Goal: Transaction & Acquisition: Subscribe to service/newsletter

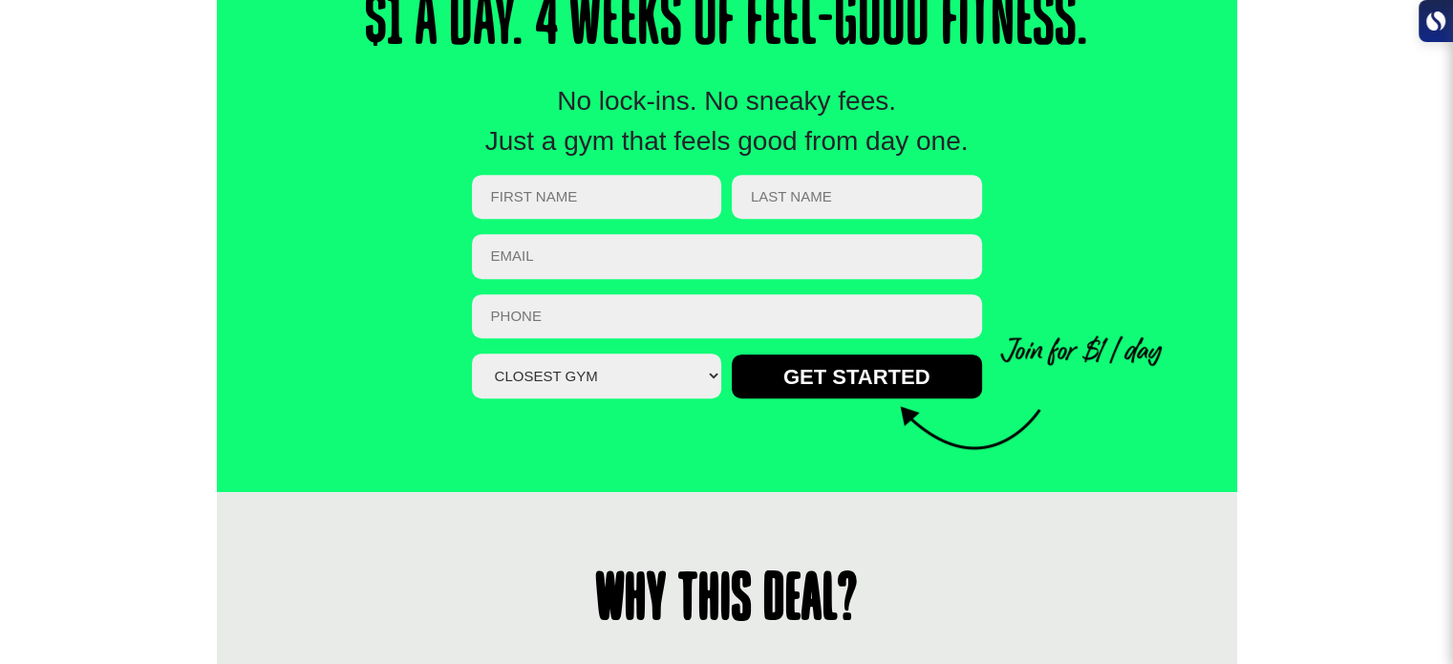
scroll to position [669, 0]
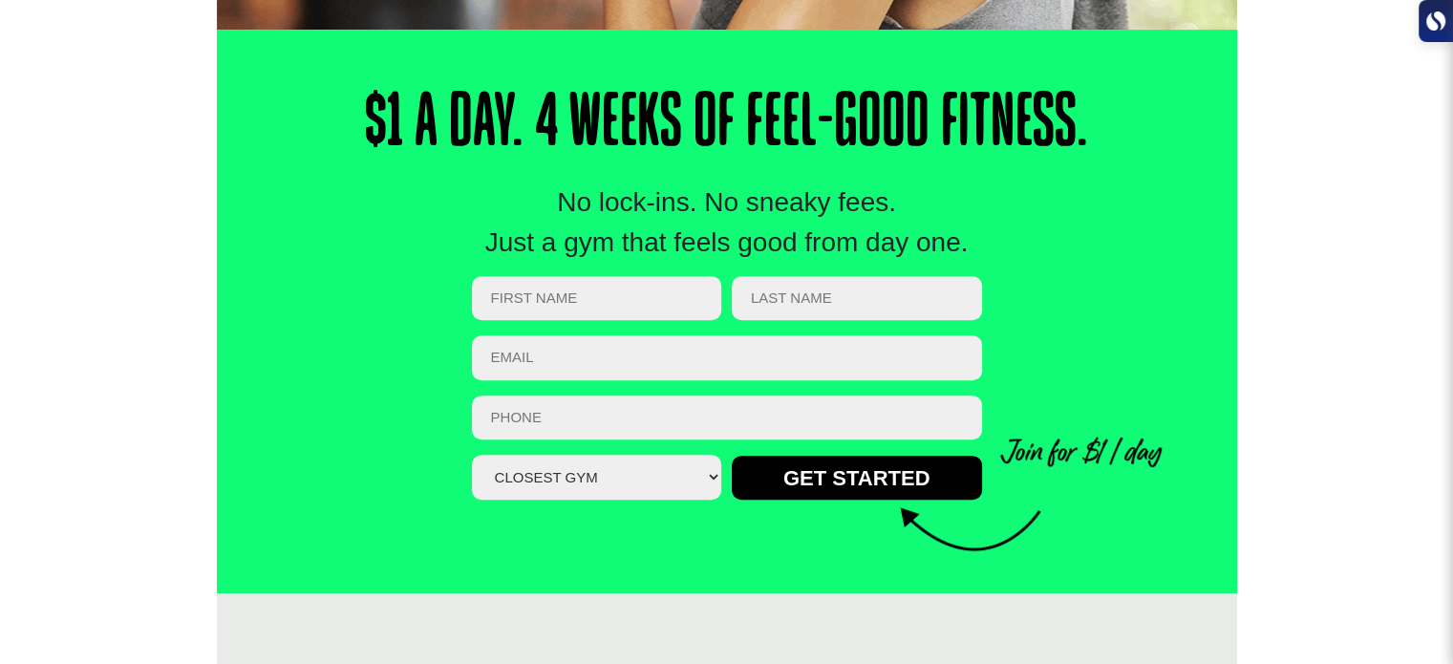
click at [607, 289] on input "First Name (Required)" at bounding box center [597, 298] width 250 height 45
type input "Riley"
type input "Doyle"
type input "rileyjackdoyle@icloud.com"
type input "0490344050"
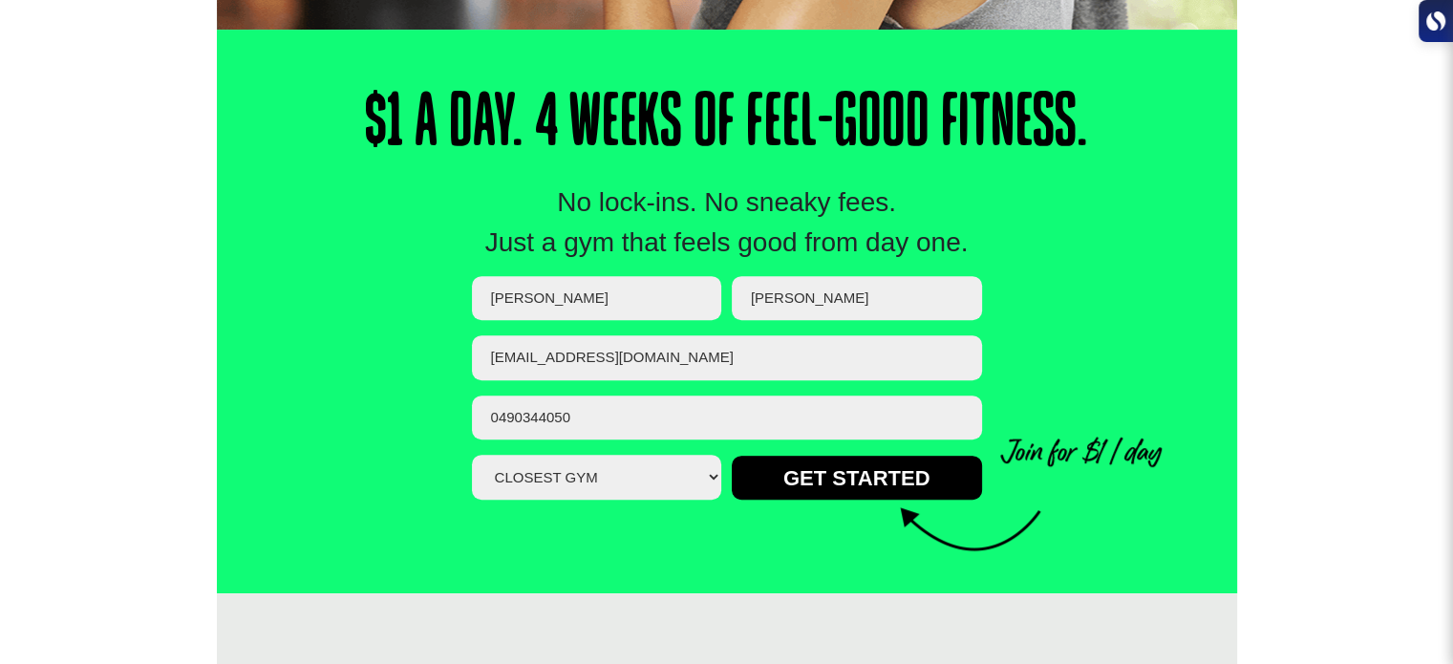
click at [648, 491] on select "Closest Gym Alexandra Hills Calamvale Coopers Plains Middle Park Oxley Park Rid…" at bounding box center [597, 477] width 250 height 45
select select "Oxley"
click at [472, 455] on select "Closest Gym Alexandra Hills Calamvale Coopers Plains Middle Park Oxley Park Rid…" at bounding box center [597, 477] width 250 height 45
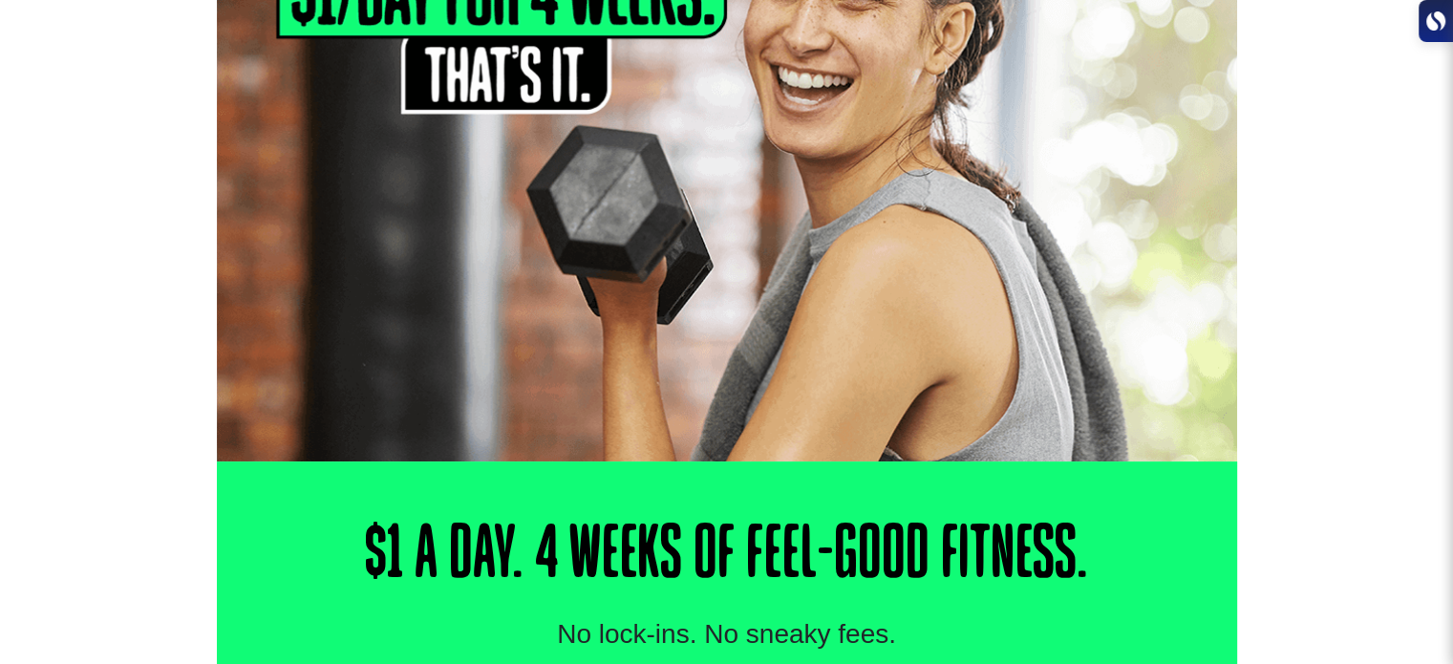
scroll to position [0, 0]
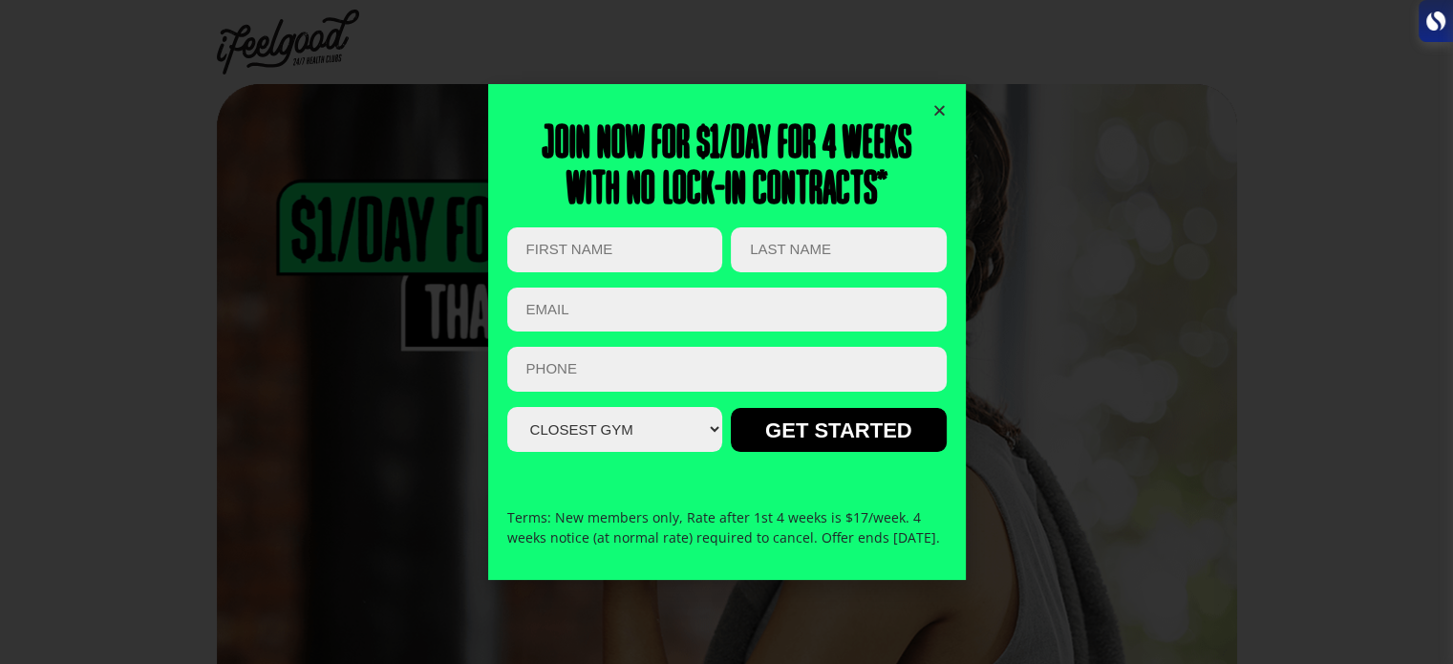
click at [936, 103] on icon "Close" at bounding box center [939, 110] width 14 height 14
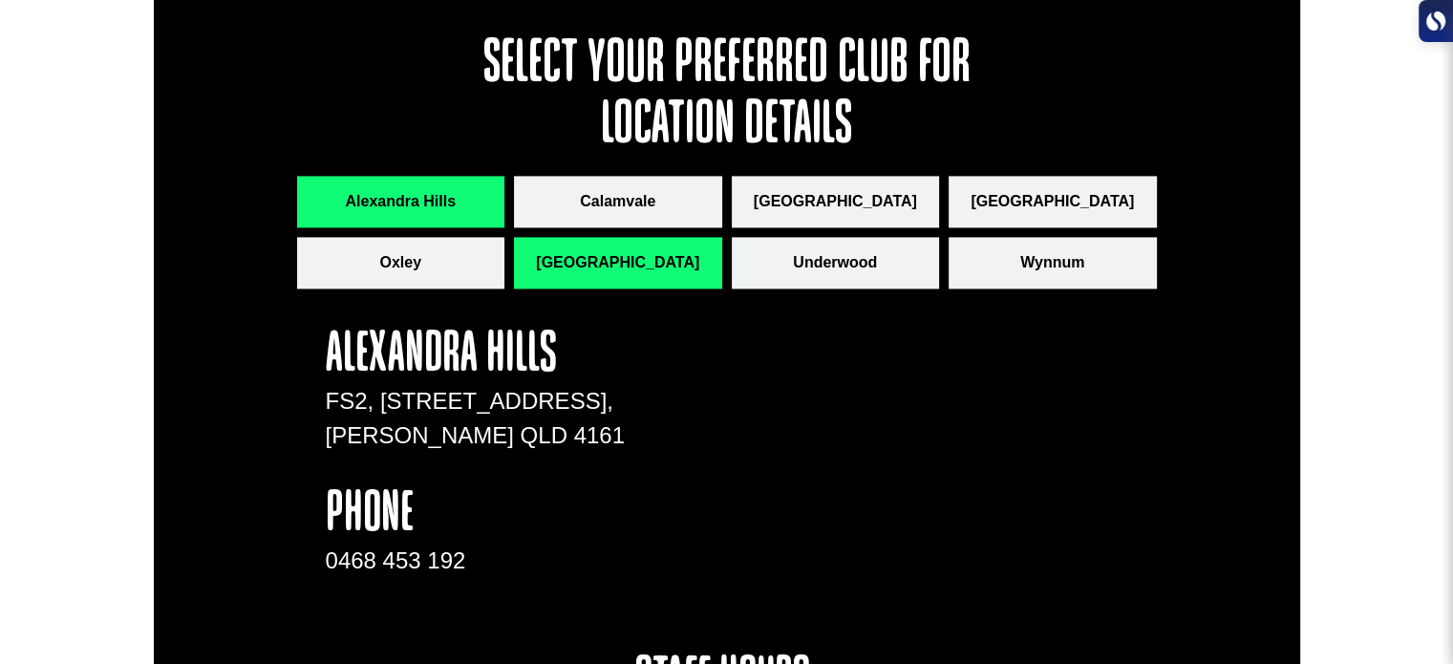
scroll to position [2674, 0]
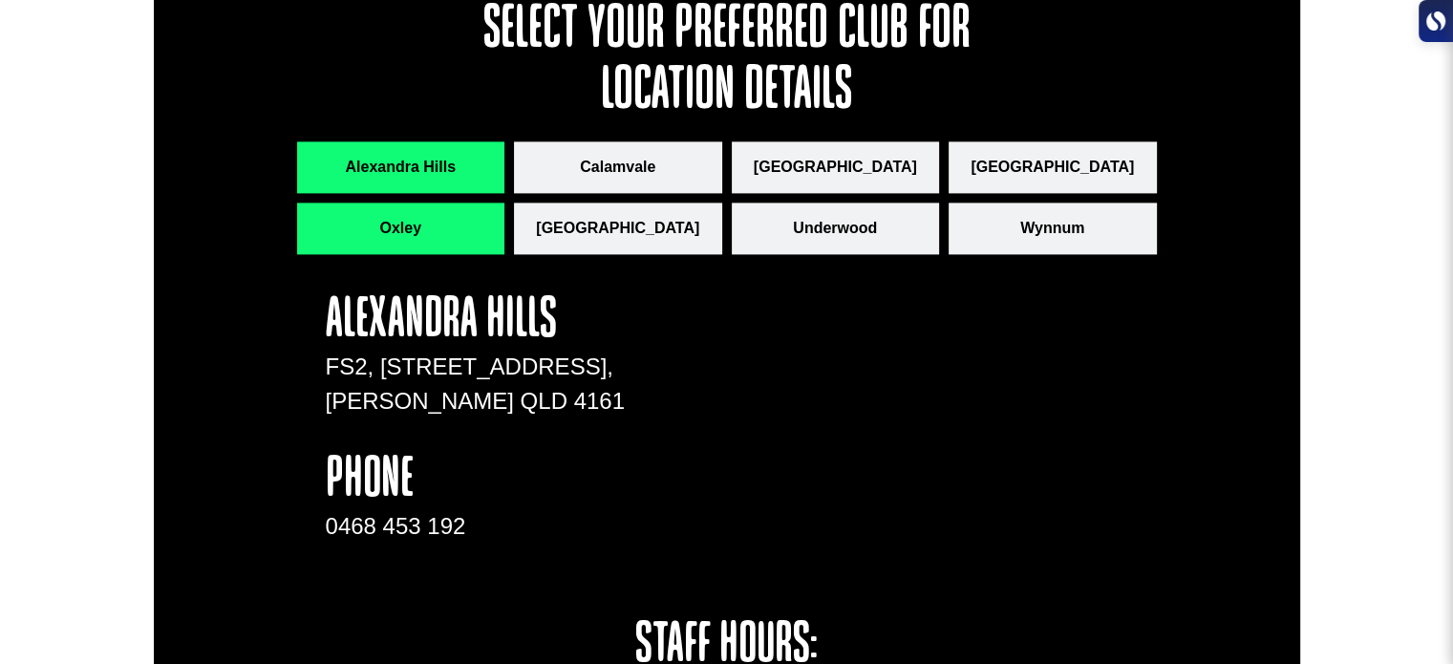
click at [430, 226] on button "Oxley" at bounding box center [401, 228] width 208 height 52
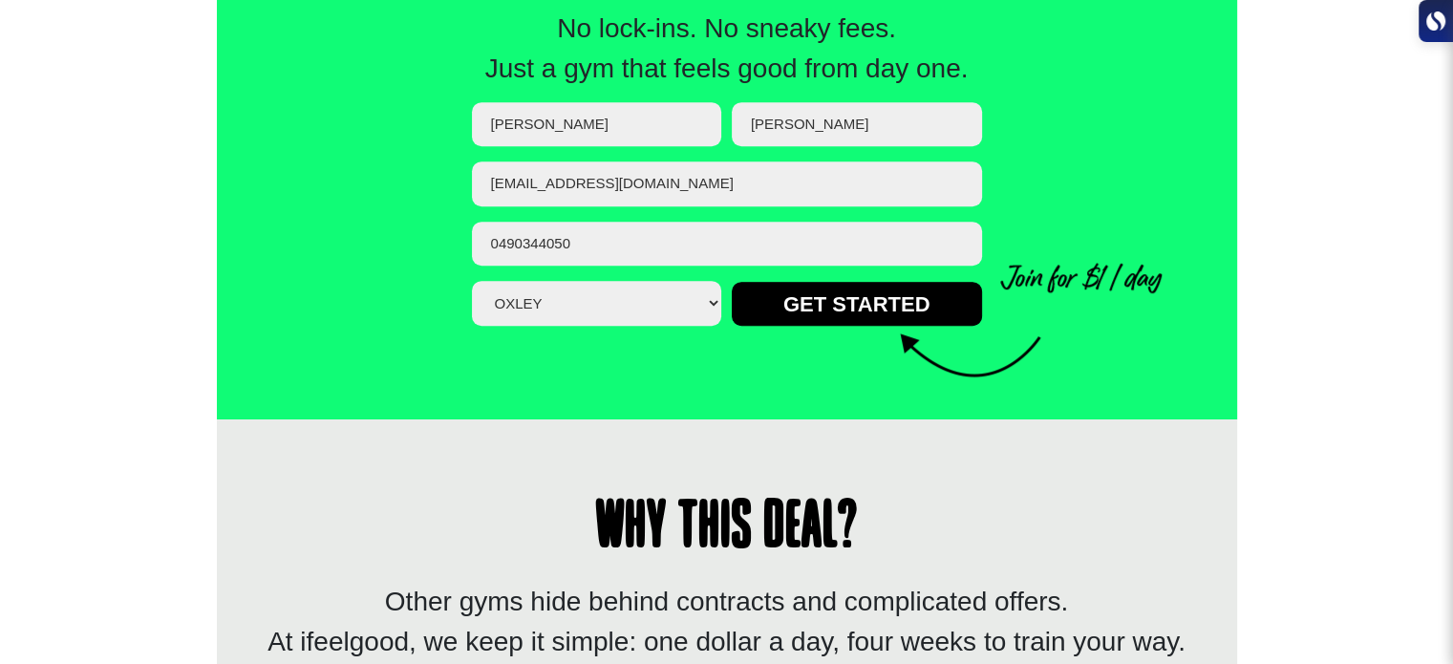
scroll to position [783, 0]
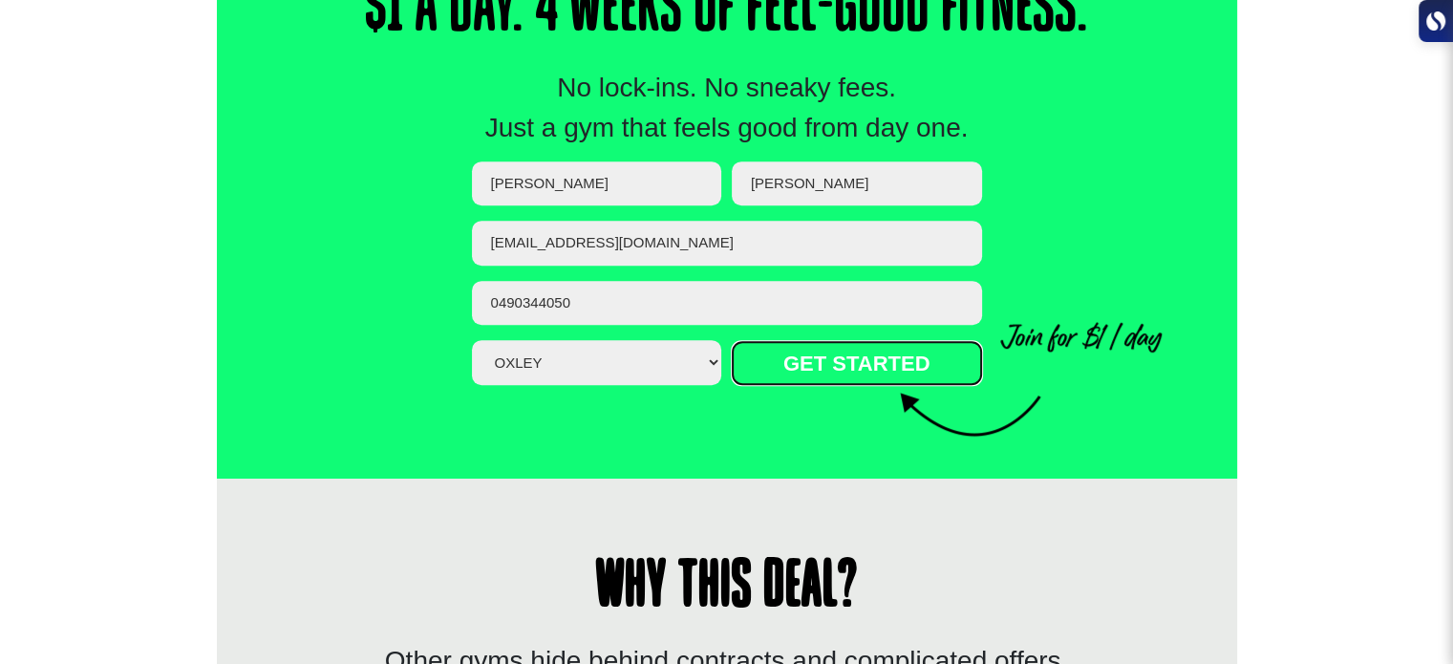
click at [840, 360] on input "GET STARTED" at bounding box center [857, 363] width 250 height 44
click at [862, 374] on input "GET STARTED" at bounding box center [857, 363] width 250 height 44
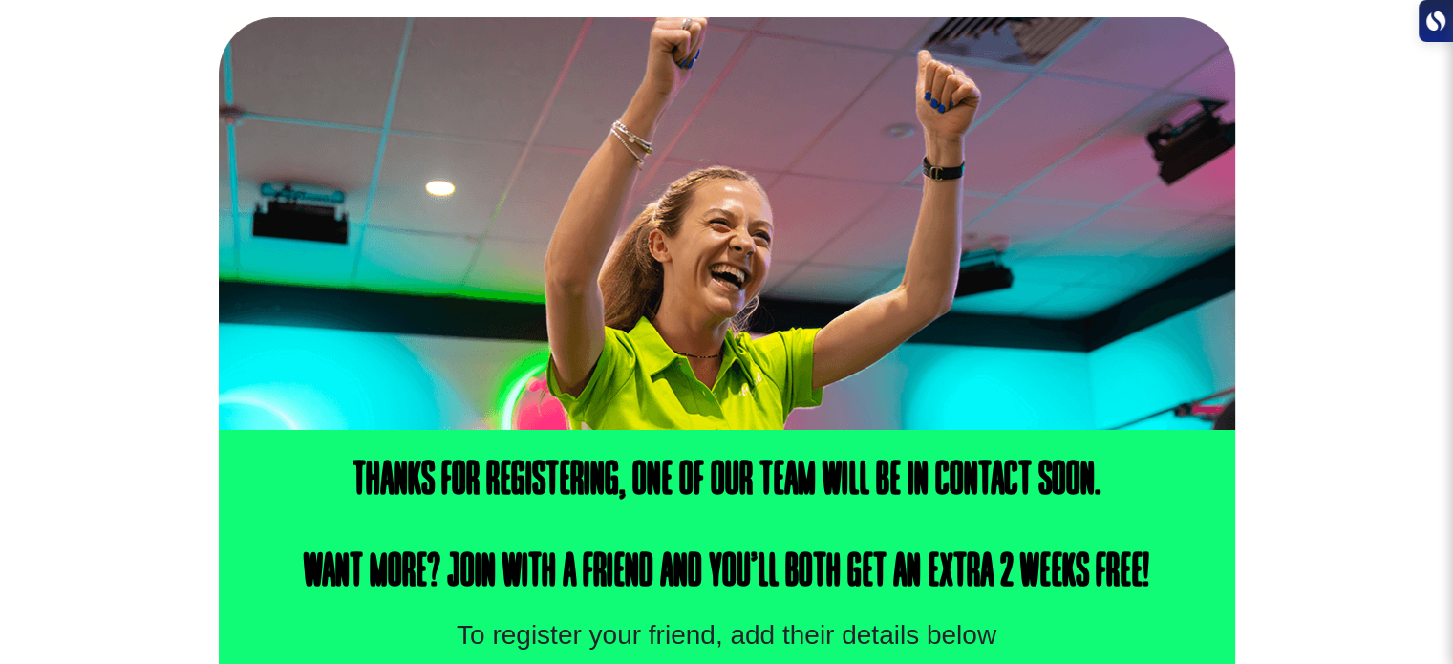
scroll to position [573, 0]
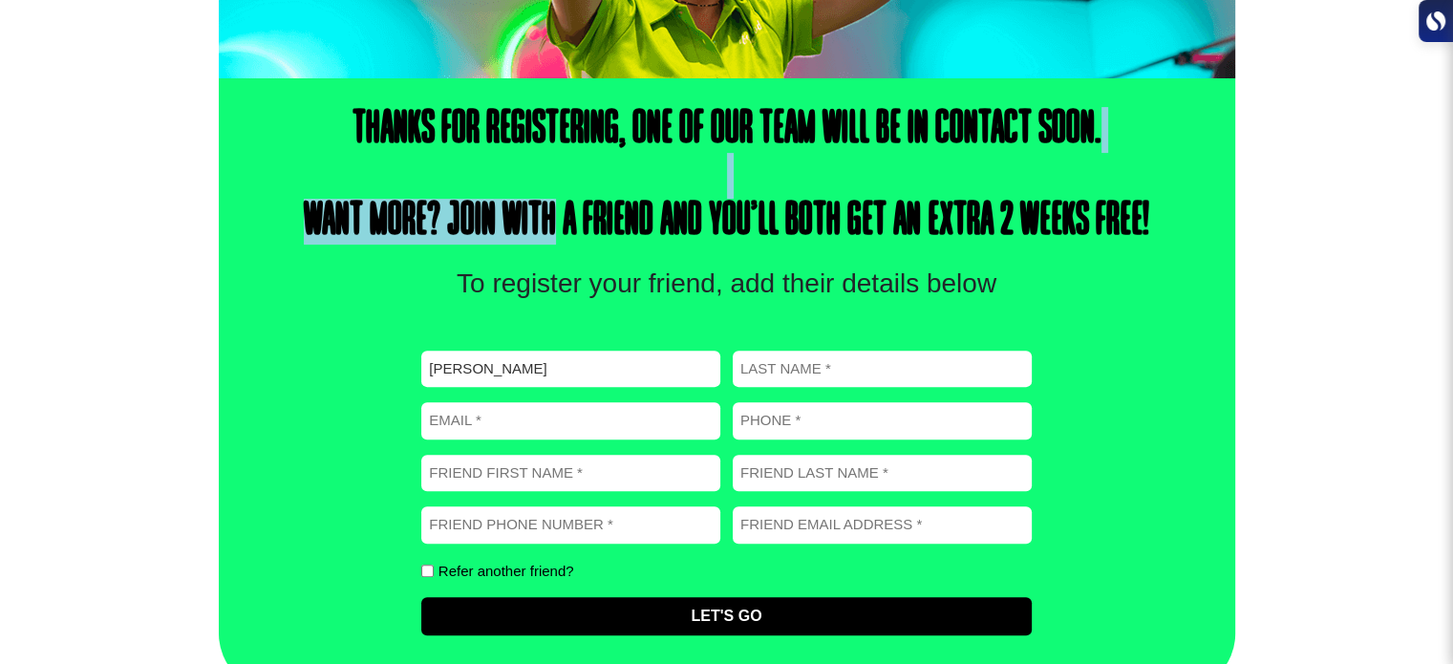
drag, startPoint x: 563, startPoint y: 216, endPoint x: 805, endPoint y: 190, distance: 244.0
click at [801, 188] on h4 "Thanks for registering, one of our team will be in contact soon. Want more? Joi…" at bounding box center [726, 176] width 874 height 138
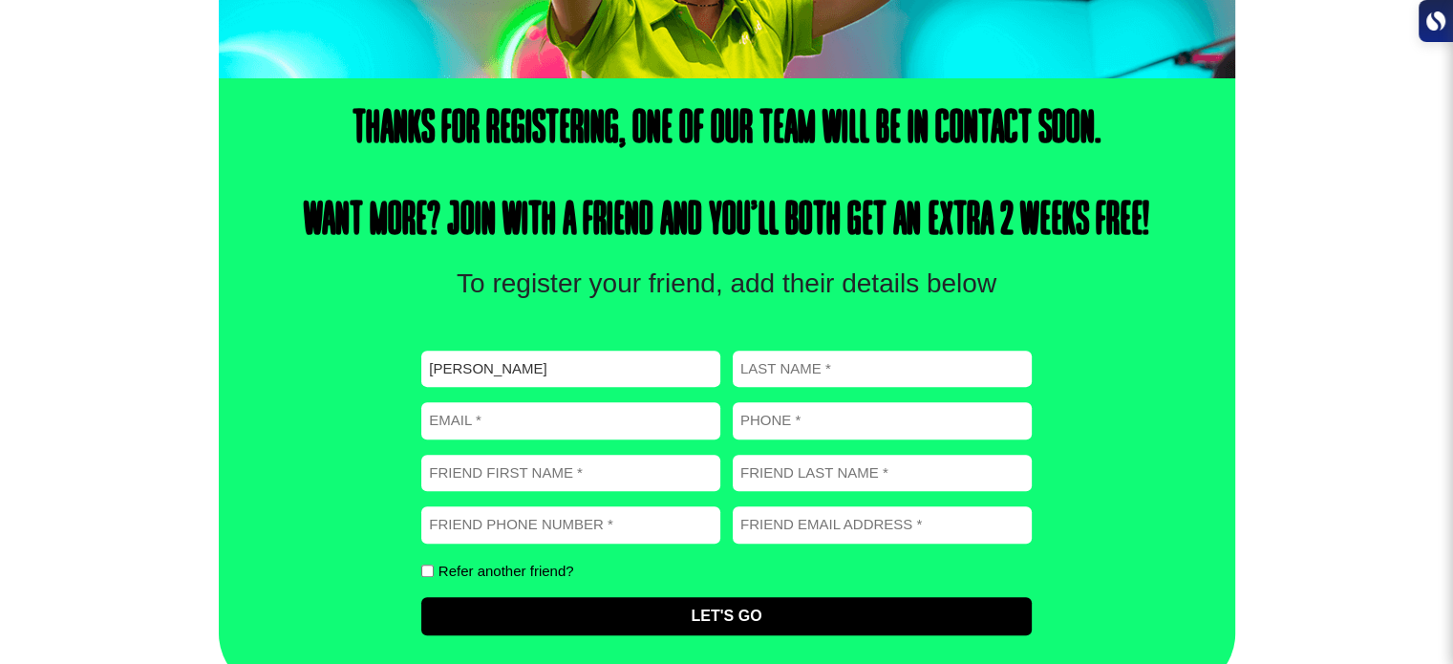
click at [927, 283] on p "To register your friend, add their details below" at bounding box center [726, 284] width 569 height 40
drag, startPoint x: 660, startPoint y: 278, endPoint x: 745, endPoint y: 278, distance: 85.0
click at [745, 278] on p "To register your friend, add their details below" at bounding box center [726, 284] width 569 height 40
drag, startPoint x: 818, startPoint y: 270, endPoint x: 856, endPoint y: 271, distance: 38.2
click at [852, 271] on p "To register your friend, add their details below" at bounding box center [726, 284] width 569 height 40
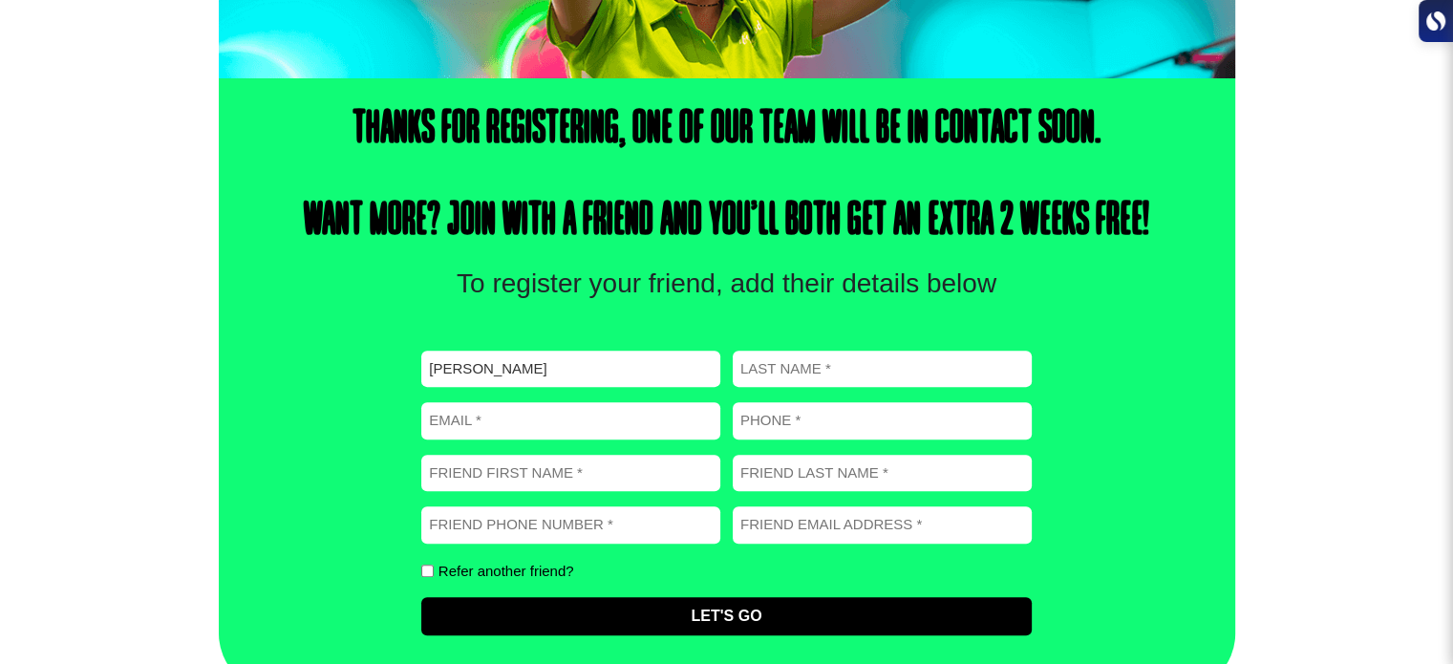
click at [675, 272] on p "To register your friend, add their details below" at bounding box center [726, 284] width 569 height 40
click at [508, 364] on input "Riley" at bounding box center [570, 369] width 299 height 37
type input "R"
type input "Riley"
click at [754, 373] on input "Last name (Required)" at bounding box center [882, 369] width 299 height 37
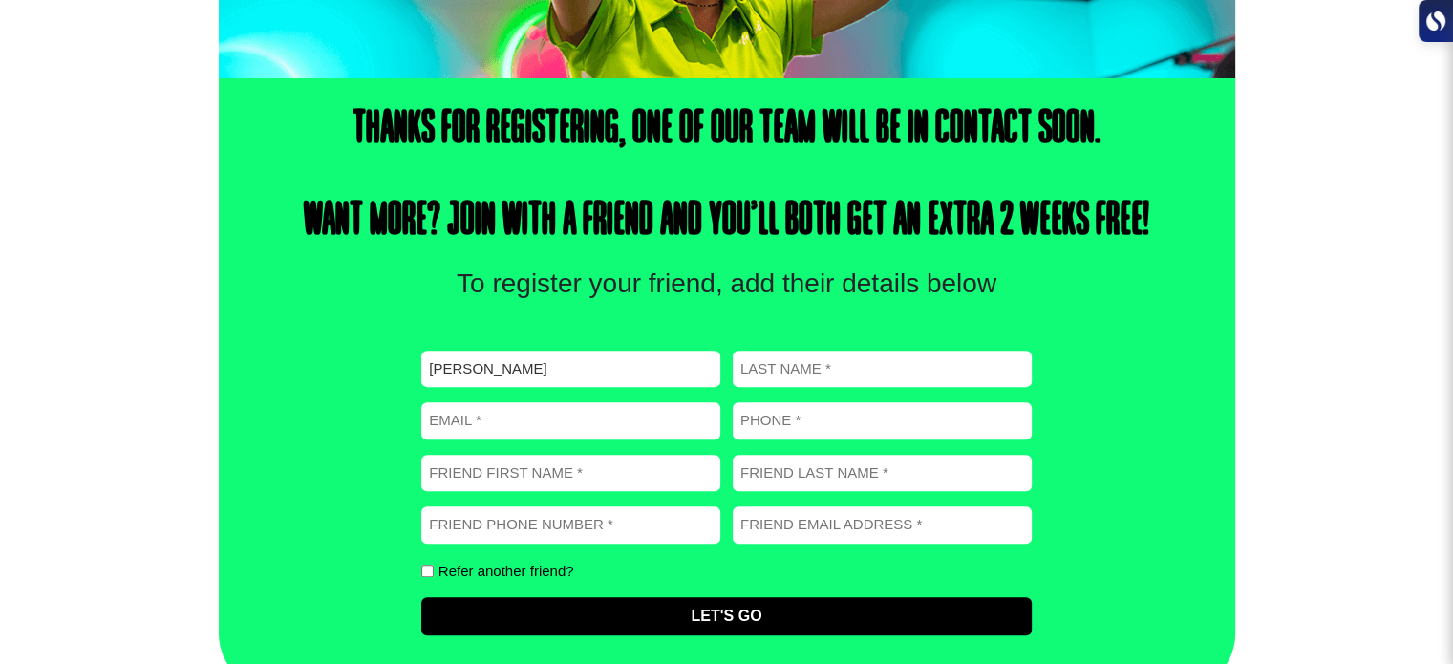
type input "Doyle"
type input "rileyjackdoyle@icloud.com"
type input "0490344050"
click at [540, 474] on input "Friend First Name (Required)" at bounding box center [570, 473] width 299 height 37
type input "Brett"
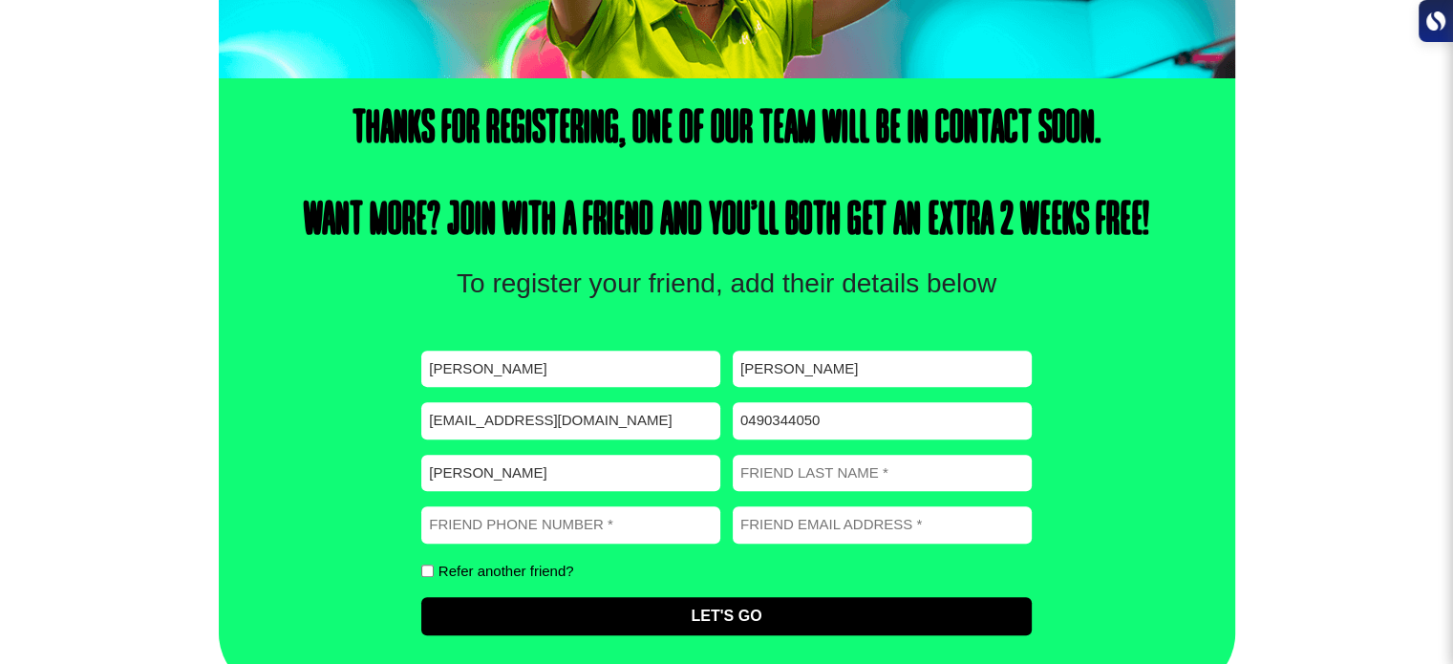
click at [768, 477] on input "Friend Last Name (Required)" at bounding box center [882, 473] width 299 height 37
type input "Doyle"
click at [1327, 433] on div "Thanks for registering, one of our team will be in contact soon. Want more? Joi…" at bounding box center [726, 384] width 1453 height 612
click at [638, 532] on input "Friend Phone number (Required)" at bounding box center [570, 524] width 299 height 37
type input "0407038573"
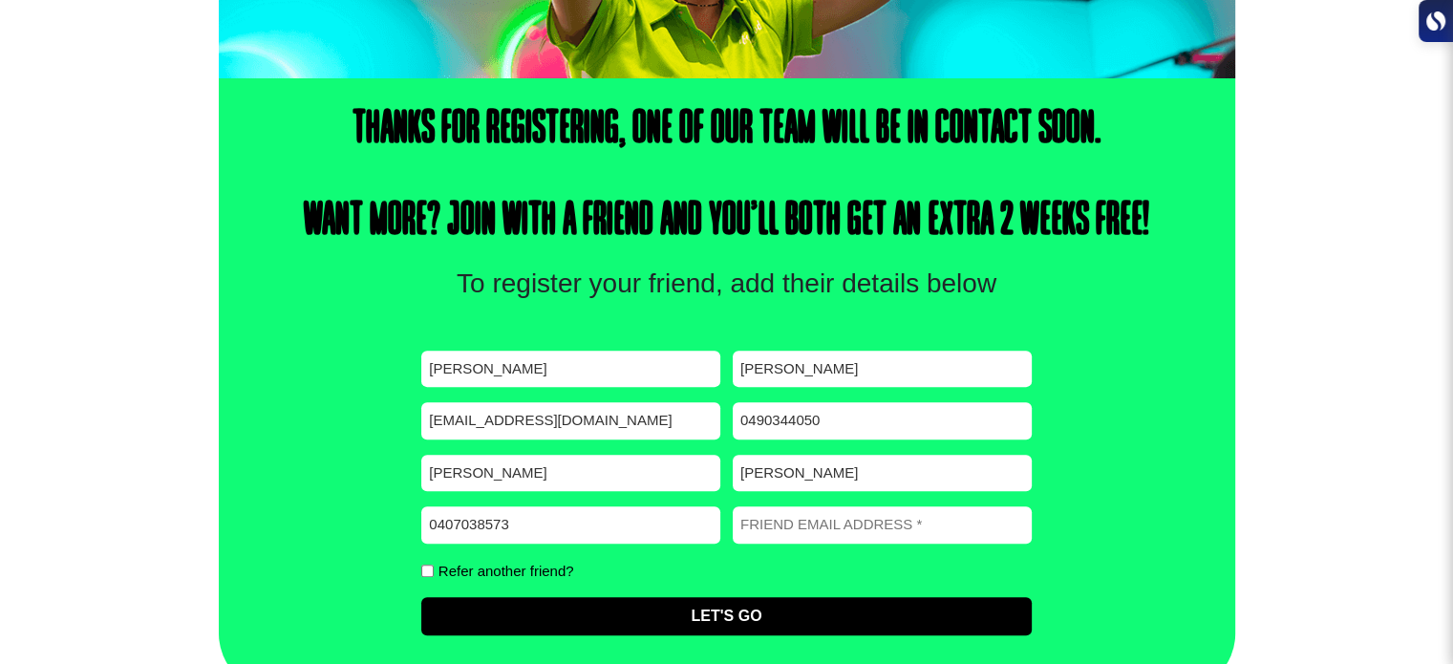
click at [795, 523] on input "Friend Email address (Required)" at bounding box center [882, 524] width 299 height 37
type input "doyleyb@yahoo.com"
click at [1095, 530] on div "Thanks for registering, one of our team will be in contact soon. Want more? Joi…" at bounding box center [727, 384] width 1016 height 612
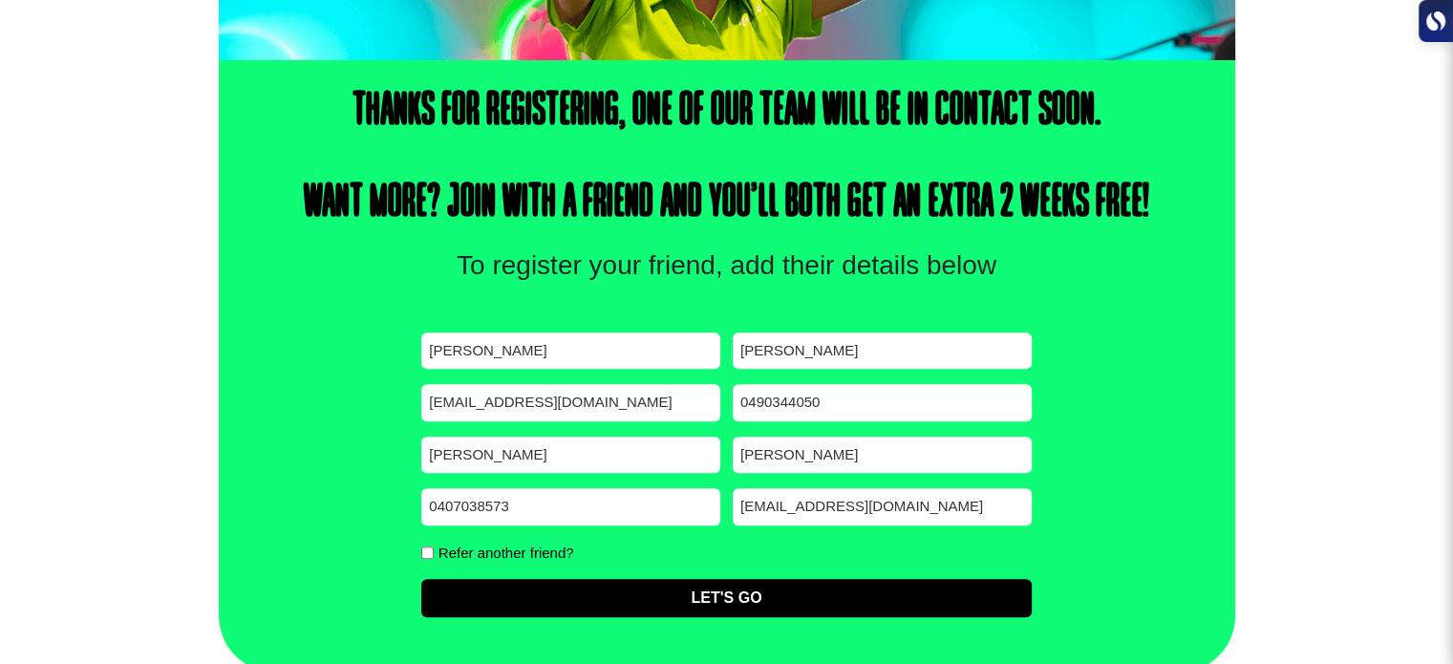
scroll to position [599, 0]
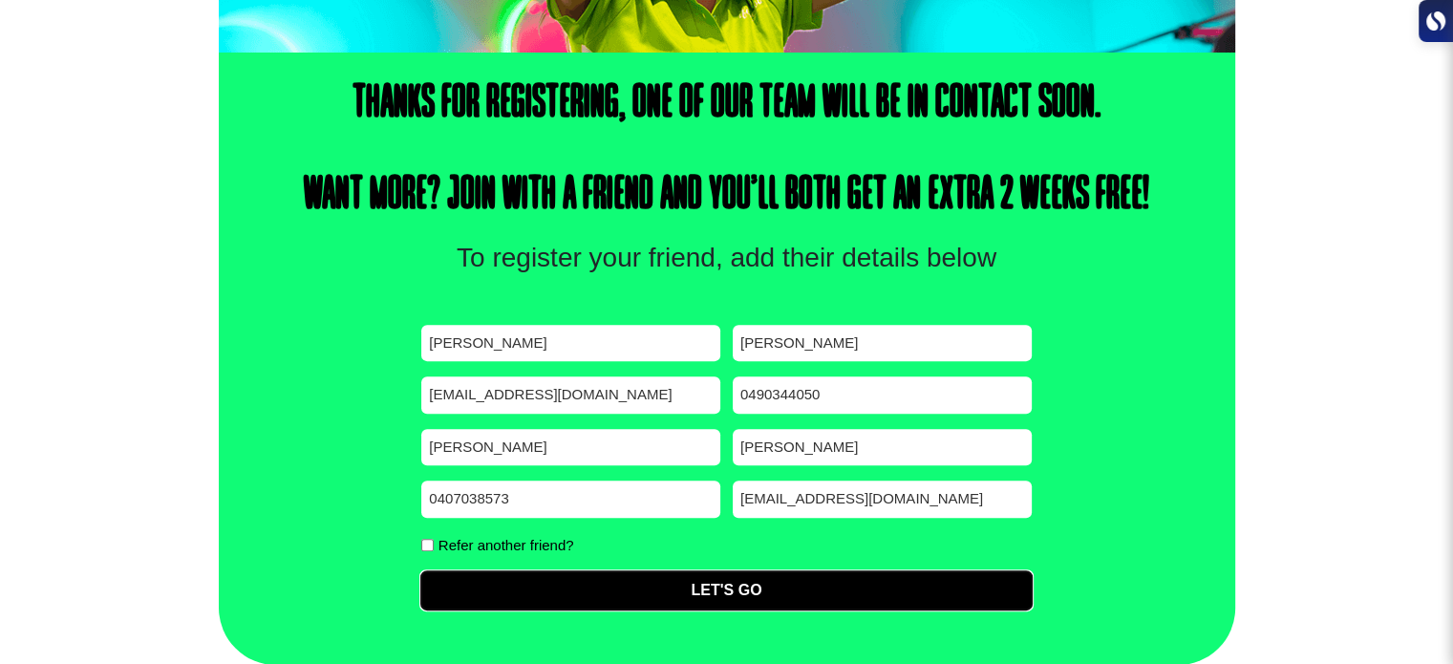
click at [729, 591] on input "Let's Go" at bounding box center [725, 590] width 609 height 38
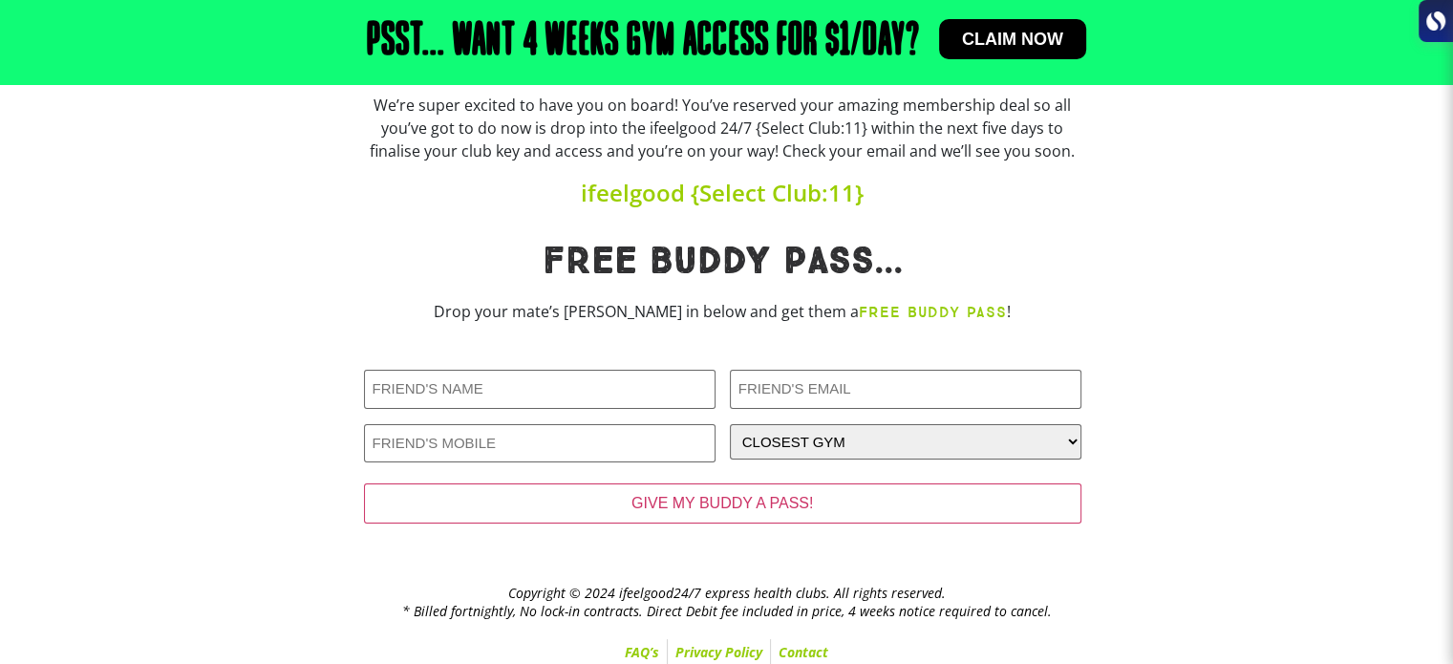
scroll to position [267, 0]
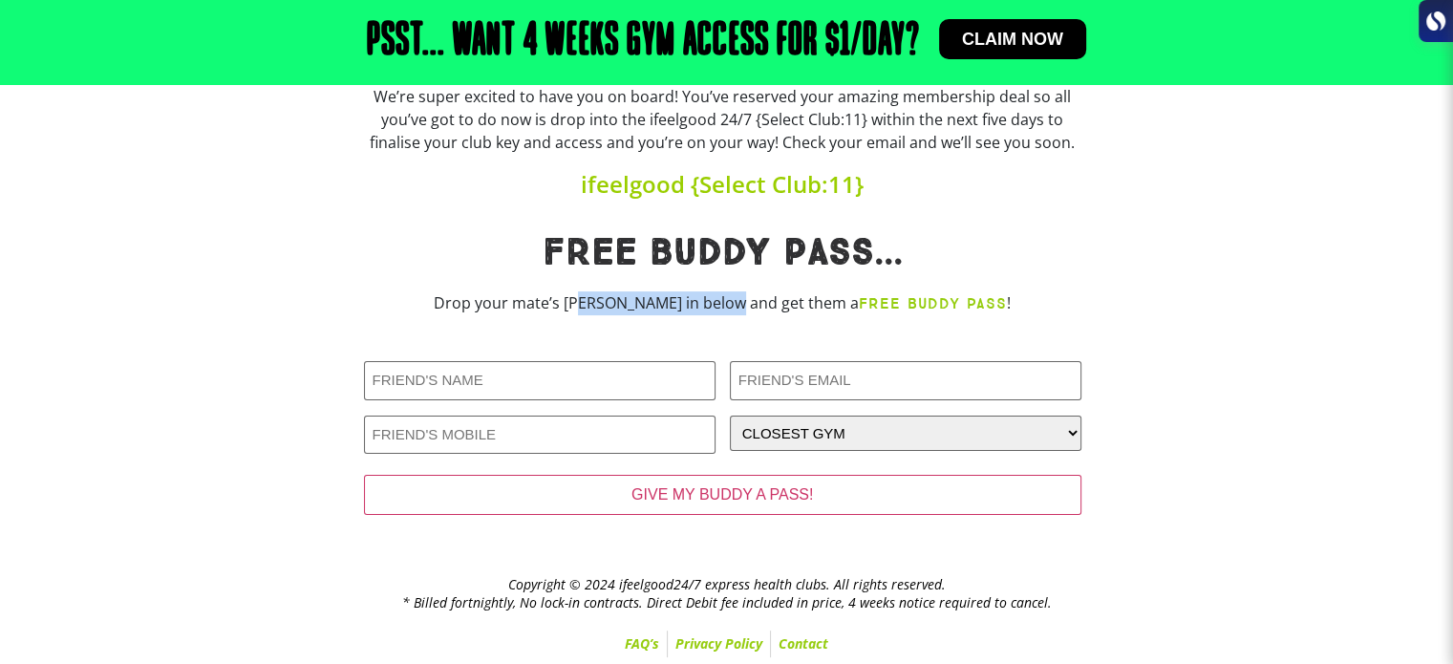
drag, startPoint x: 618, startPoint y: 297, endPoint x: 760, endPoint y: 304, distance: 142.5
click at [760, 304] on p "Drop your mate’s deets in below and get them a FREE BUDDY PASS !" at bounding box center [722, 303] width 717 height 24
click at [787, 302] on p "Drop your mate’s deets in below and get them a FREE BUDDY PASS !" at bounding box center [722, 303] width 717 height 24
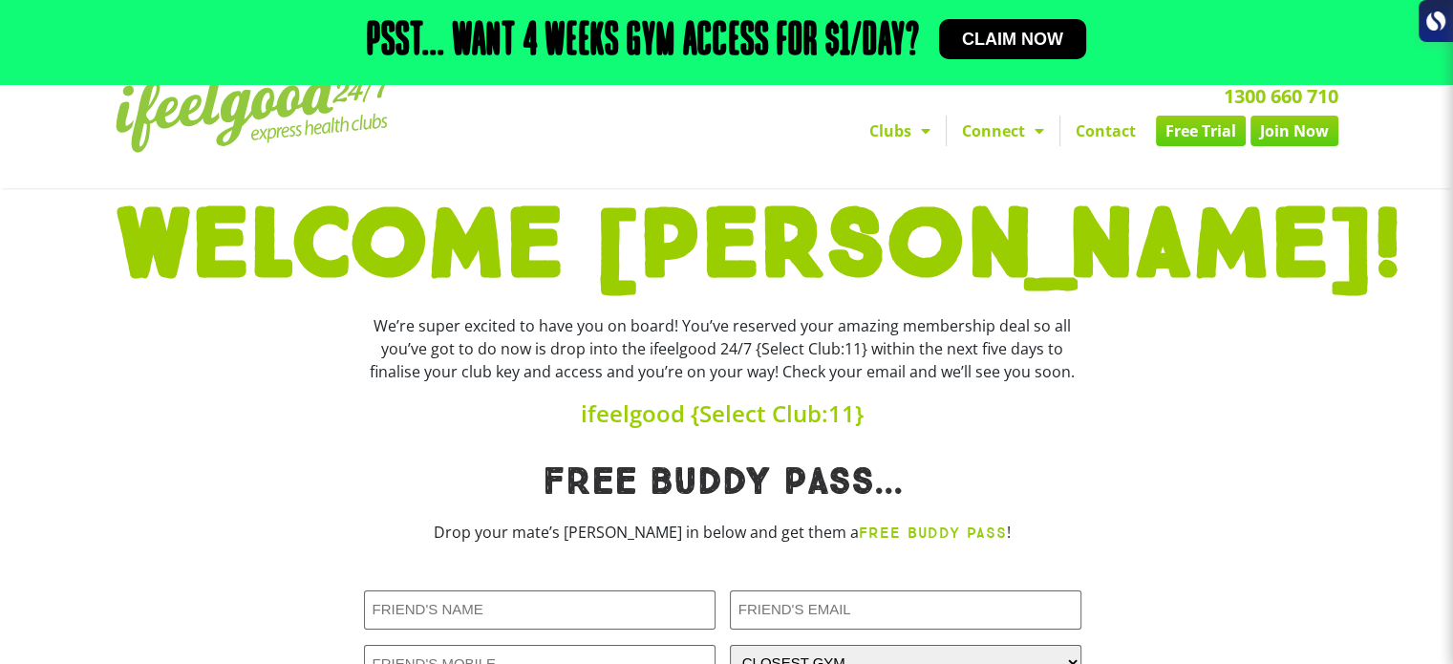
scroll to position [0, 0]
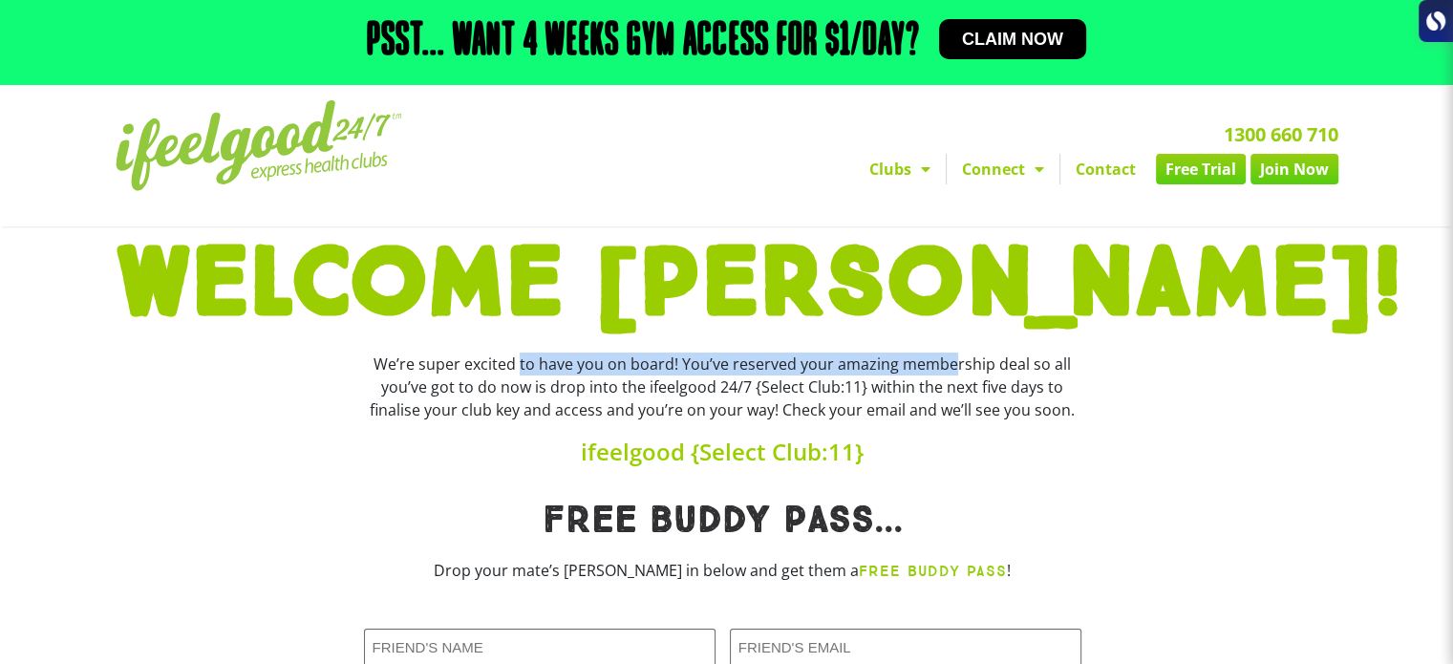
drag, startPoint x: 486, startPoint y: 359, endPoint x: 884, endPoint y: 361, distance: 397.3
click at [874, 359] on div "We’re super excited to have you on board! You’ve reserved your amazing membersh…" at bounding box center [722, 386] width 717 height 69
click at [928, 364] on div "We’re super excited to have you on board! You’ve reserved your amazing membersh…" at bounding box center [722, 386] width 717 height 69
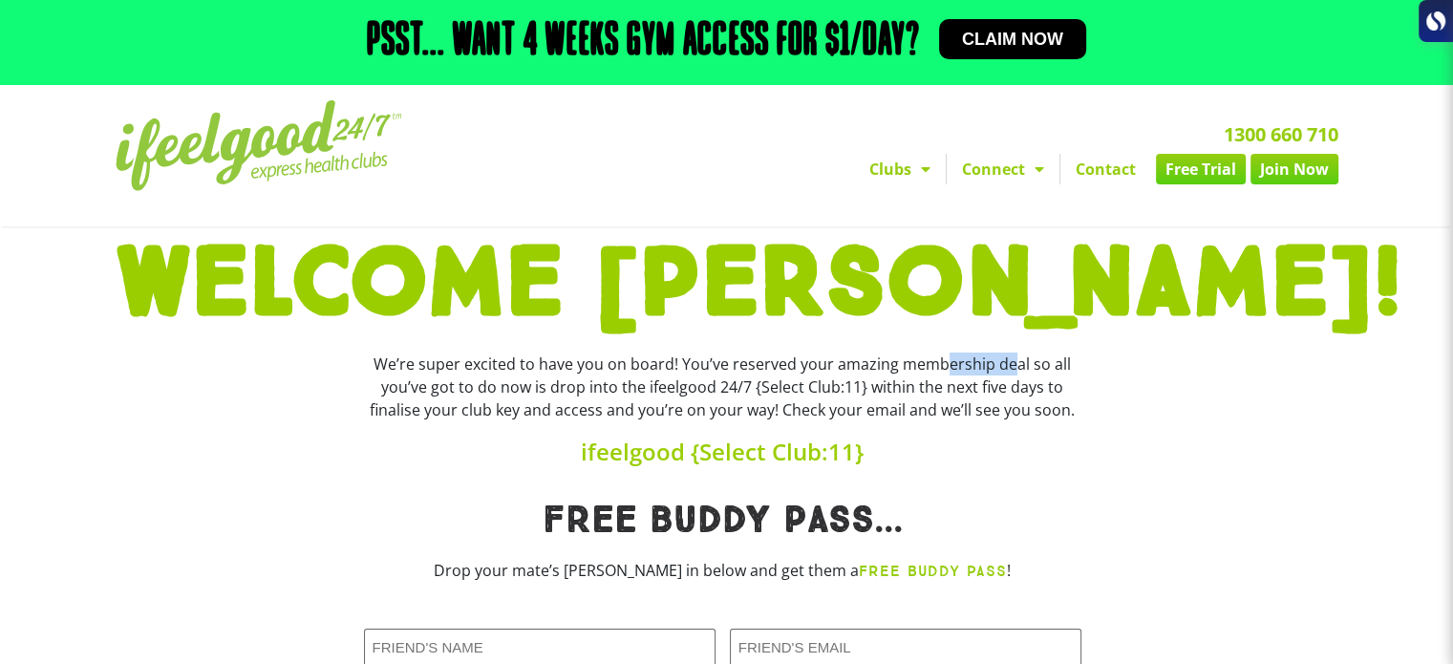
drag, startPoint x: 856, startPoint y: 354, endPoint x: 942, endPoint y: 354, distance: 86.0
click at [939, 354] on div "We’re super excited to have you on board! You’ve reserved your amazing membersh…" at bounding box center [722, 386] width 717 height 69
drag, startPoint x: 562, startPoint y: 390, endPoint x: 760, endPoint y: 380, distance: 198.9
click at [757, 379] on div "We’re super excited to have you on board! You’ve reserved your amazing membersh…" at bounding box center [722, 386] width 717 height 69
drag, startPoint x: 508, startPoint y: 387, endPoint x: 521, endPoint y: 387, distance: 12.4
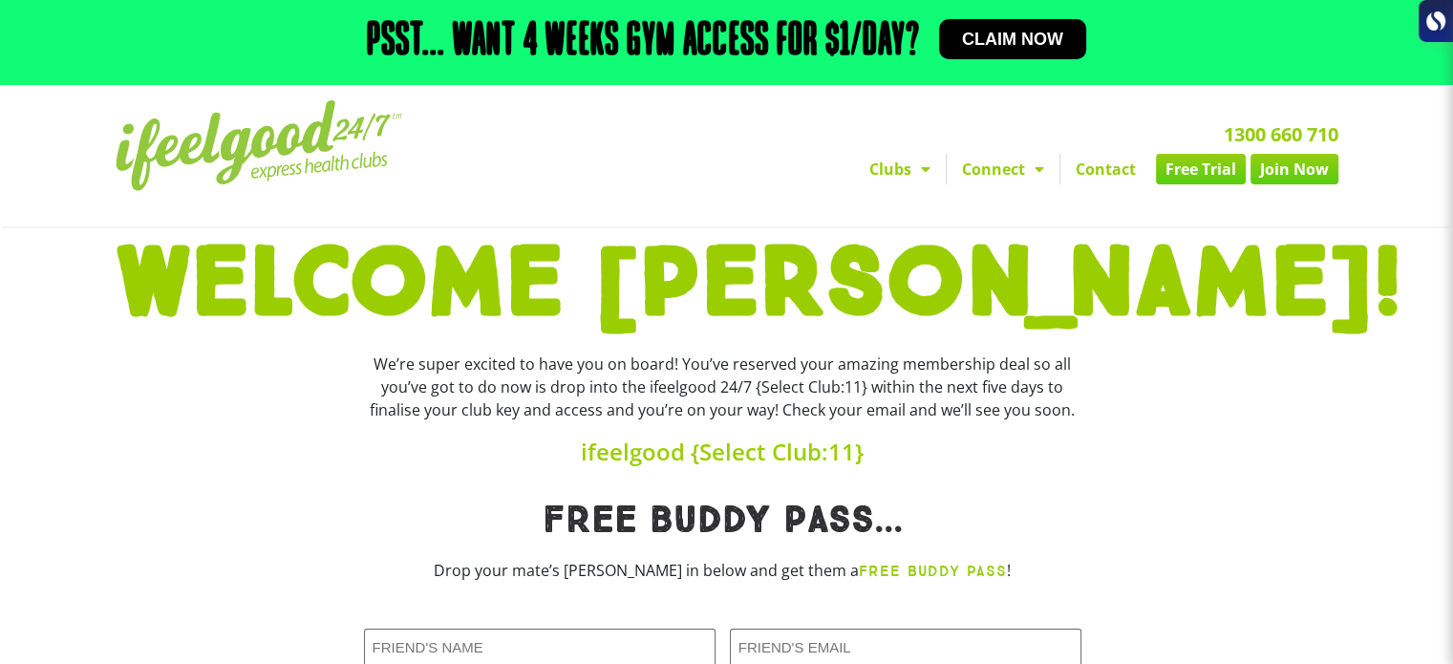
click at [512, 387] on div "We’re super excited to have you on board! You’ve reserved your amazing membersh…" at bounding box center [722, 386] width 717 height 69
drag, startPoint x: 745, startPoint y: 391, endPoint x: 880, endPoint y: 391, distance: 134.7
click at [863, 391] on div "We’re super excited to have you on board! You’ve reserved your amazing membersh…" at bounding box center [722, 386] width 717 height 69
drag, startPoint x: 965, startPoint y: 389, endPoint x: 913, endPoint y: 410, distance: 55.7
click at [991, 389] on div "We’re super excited to have you on board! You’ve reserved your amazing membersh…" at bounding box center [722, 386] width 717 height 69
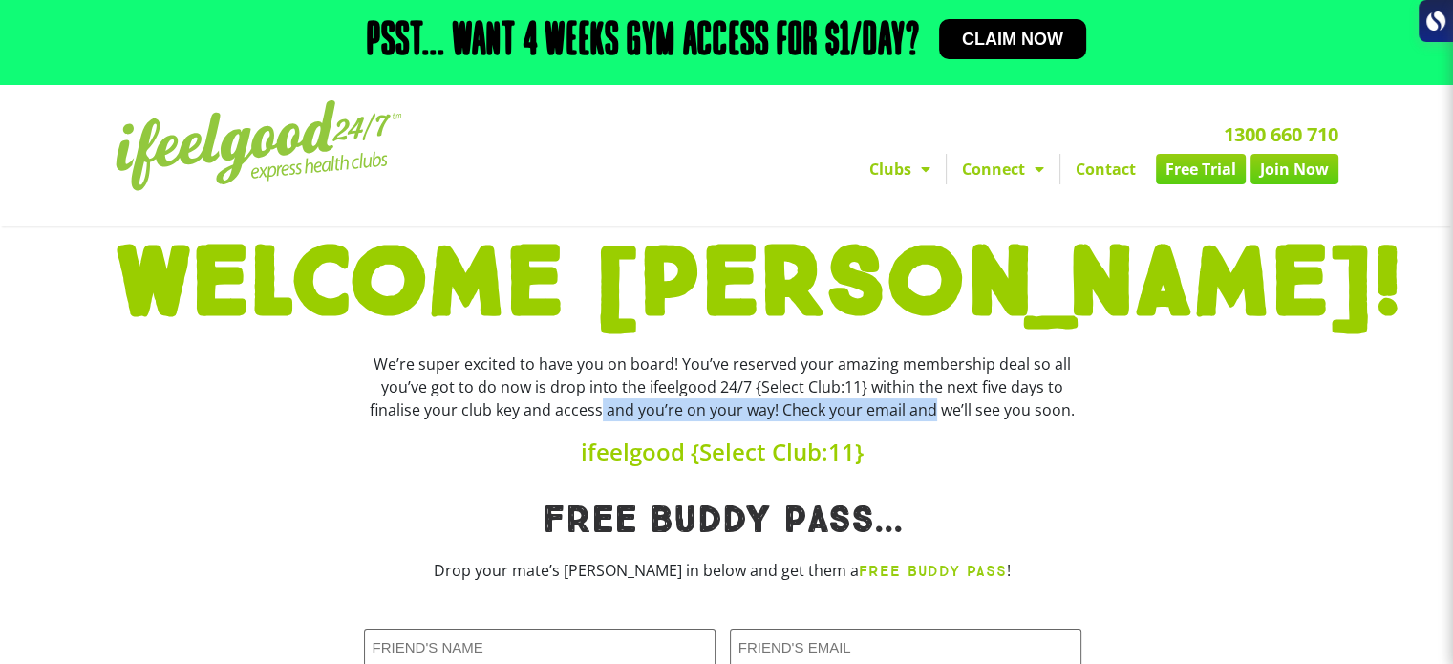
drag, startPoint x: 527, startPoint y: 412, endPoint x: 869, endPoint y: 412, distance: 341.9
click at [869, 412] on div "We’re super excited to have you on board! You’ve reserved your amazing membersh…" at bounding box center [722, 386] width 717 height 69
click at [963, 410] on div "We’re super excited to have you on board! You’ve reserved your amazing membersh…" at bounding box center [722, 386] width 717 height 69
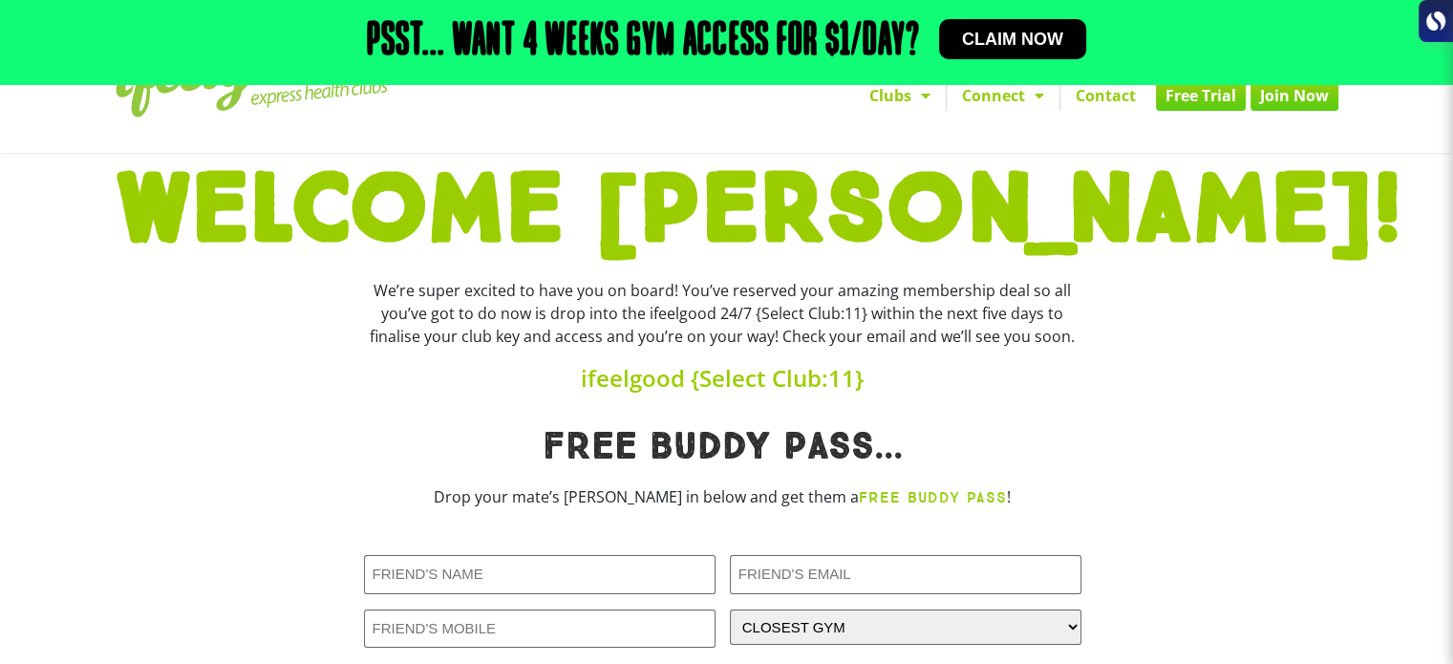
scroll to position [191, 0]
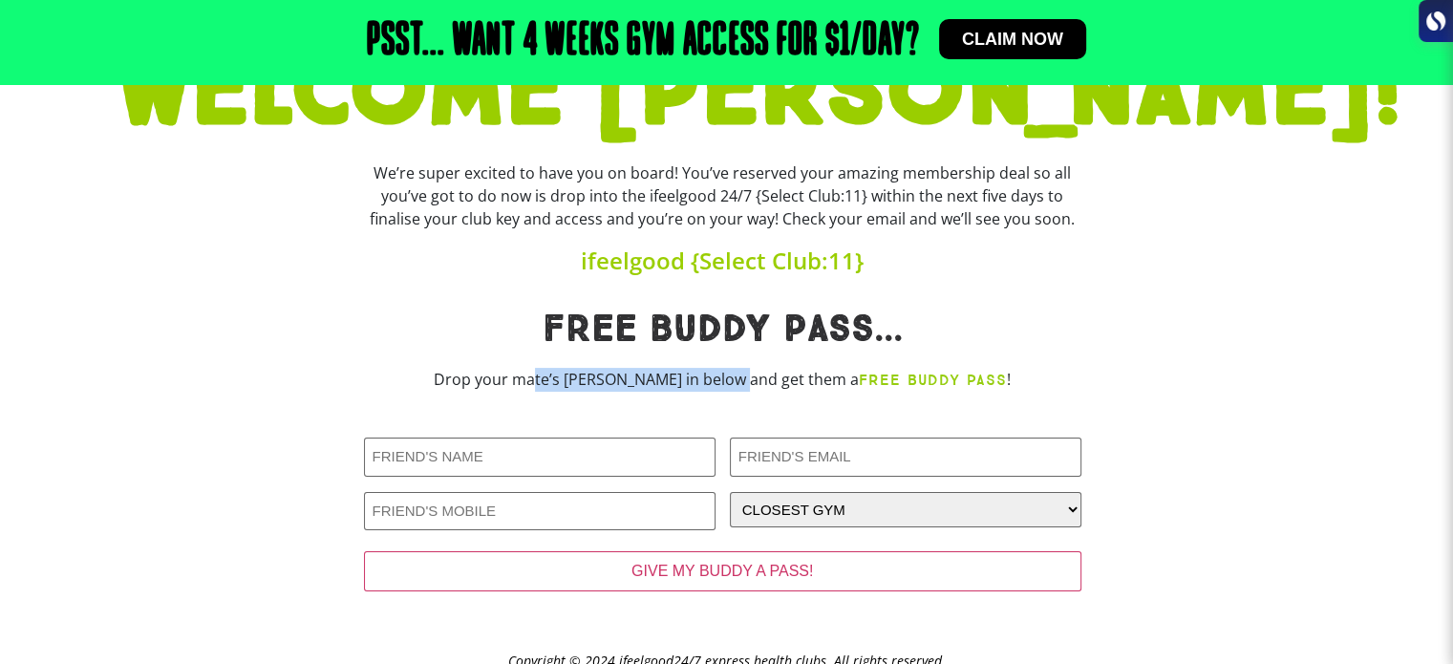
drag, startPoint x: 591, startPoint y: 384, endPoint x: 771, endPoint y: 383, distance: 179.6
click at [766, 384] on p "Drop your mate’s deets in below and get them a FREE BUDDY PASS !" at bounding box center [722, 380] width 717 height 24
click at [785, 380] on p "Drop your mate’s deets in below and get them a FREE BUDDY PASS !" at bounding box center [722, 380] width 717 height 24
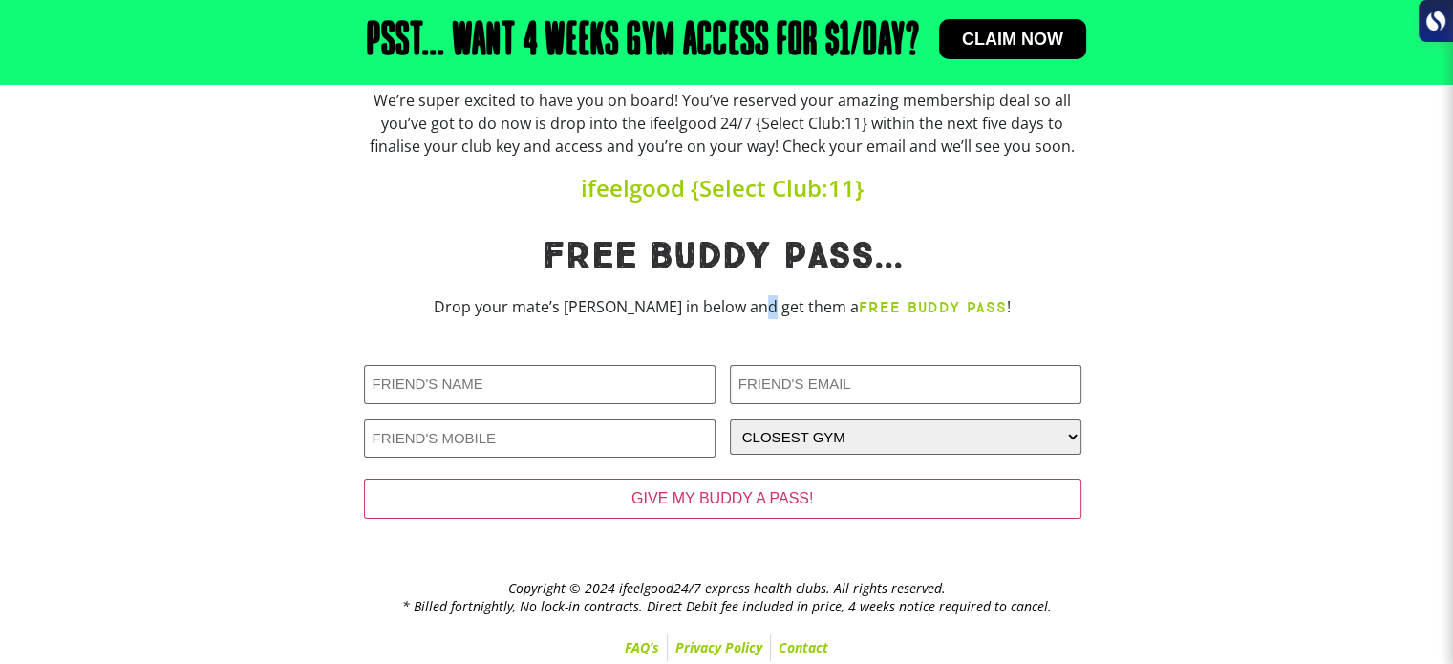
scroll to position [267, 0]
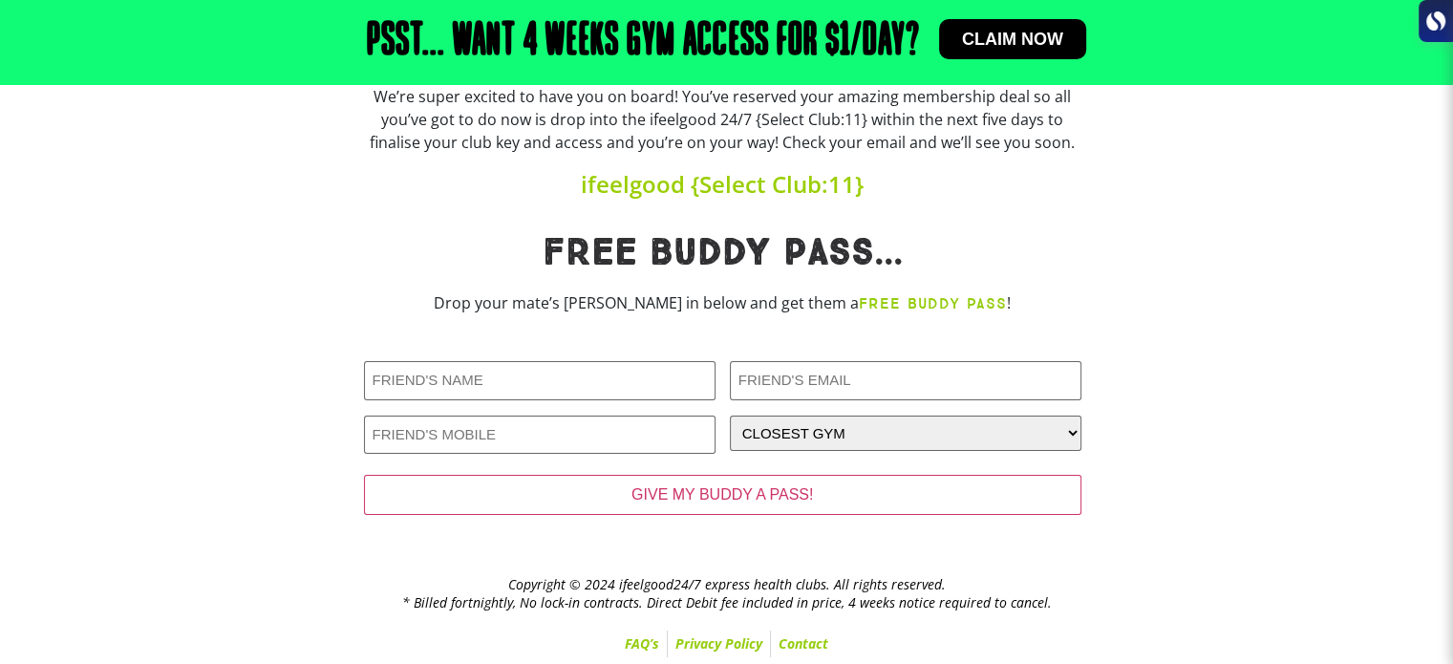
click at [1052, 305] on p "Drop your mate’s deets in below and get them a FREE BUDDY PASS !" at bounding box center [722, 303] width 717 height 24
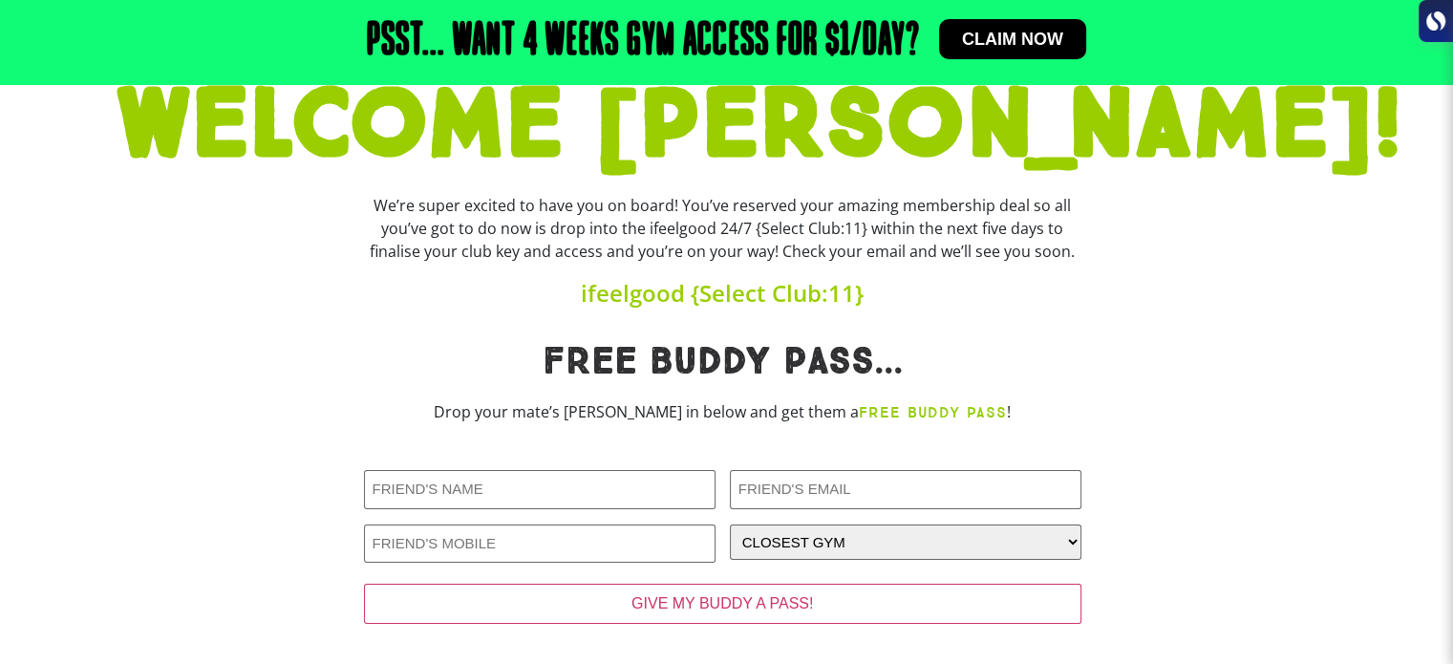
scroll to position [0, 0]
